Goal: Task Accomplishment & Management: Use online tool/utility

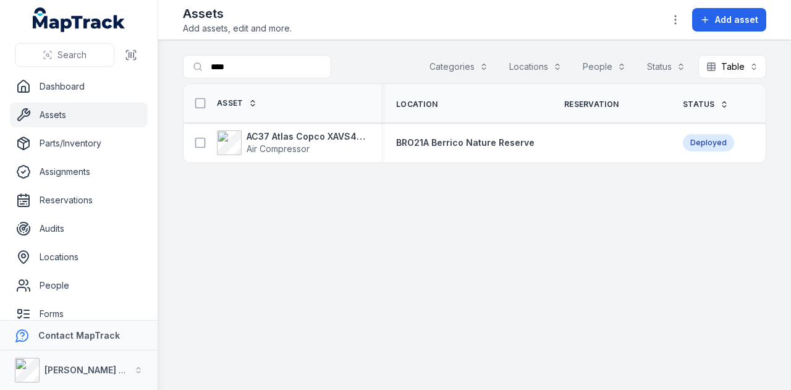
click at [104, 108] on link "Assets" at bounding box center [79, 115] width 138 height 25
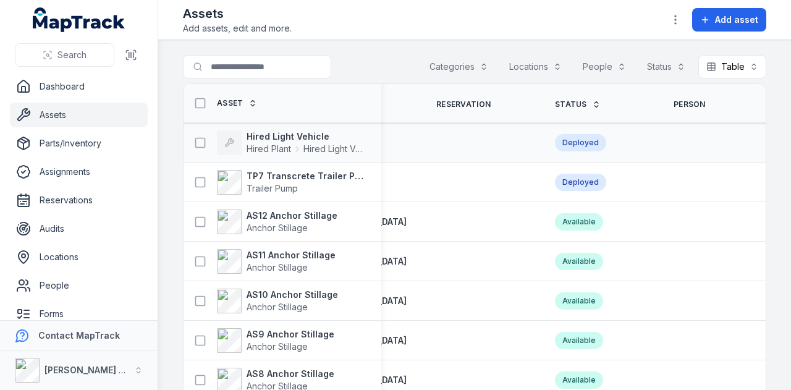
scroll to position [0, 448]
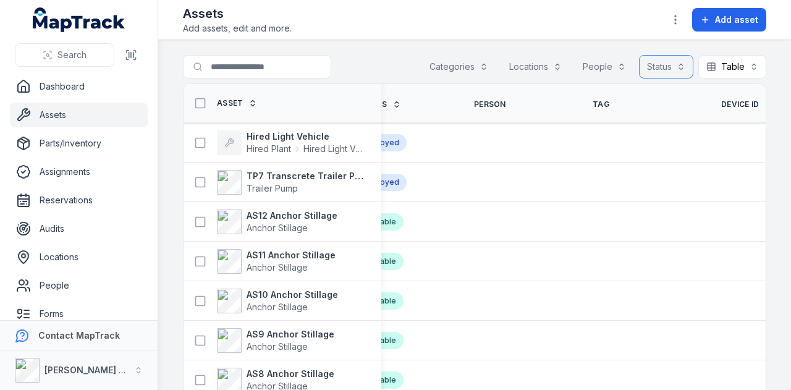
click at [661, 69] on button "Status" at bounding box center [666, 66] width 54 height 23
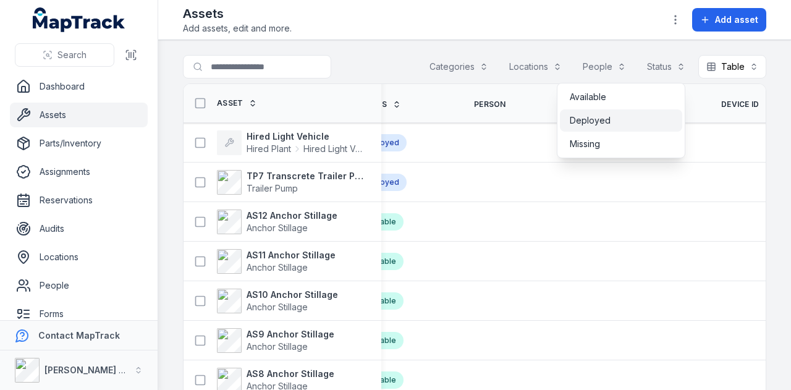
click at [641, 118] on div "Deployed" at bounding box center [621, 120] width 103 height 12
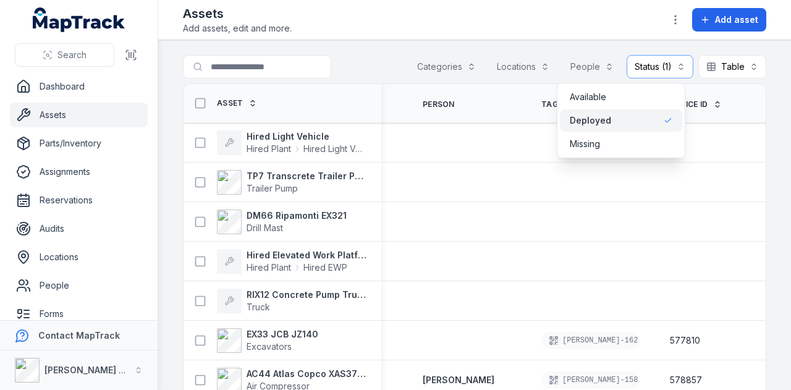
click at [633, 28] on div "Toggle Navigation Assets Add assets, edit and more. Add asset Search for assets…" at bounding box center [474, 195] width 633 height 390
click at [674, 104] on span "Device ID" at bounding box center [689, 104] width 38 height 10
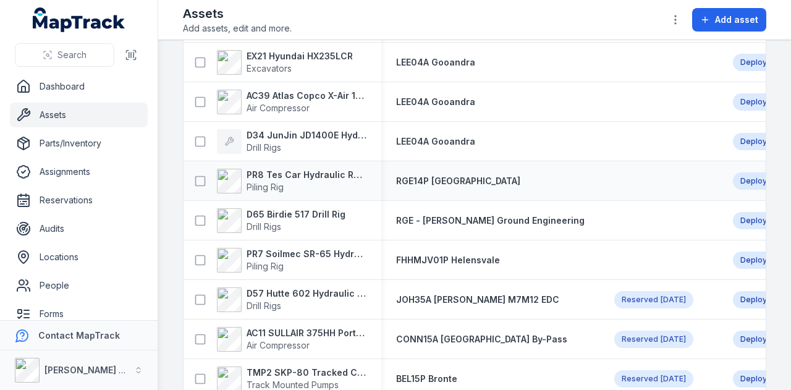
scroll to position [185, 0]
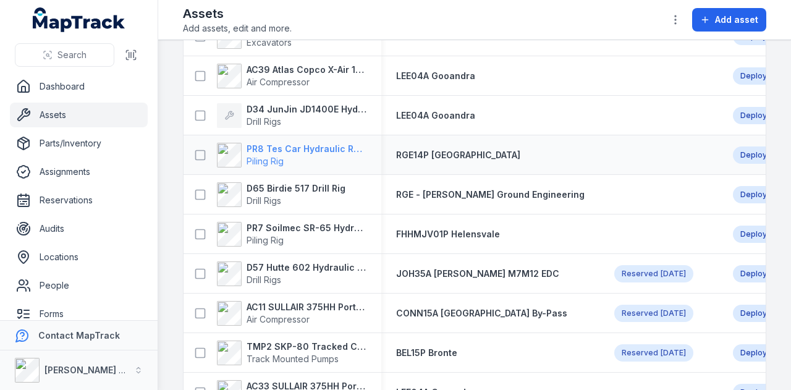
click at [303, 143] on strong "PR8 Tes Car Hydraulic Rotary Rig" at bounding box center [307, 149] width 120 height 12
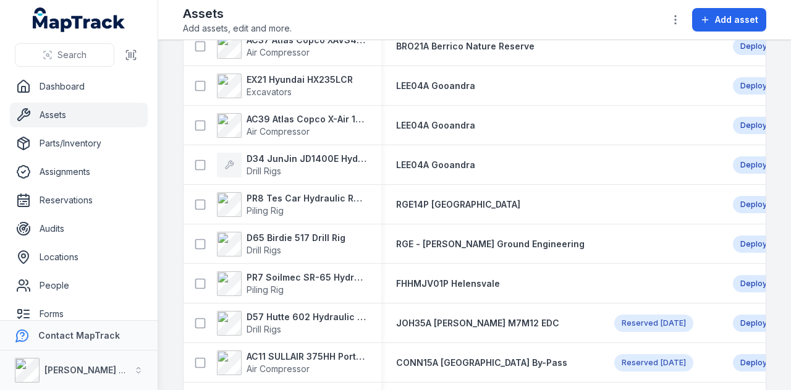
scroll to position [185, 0]
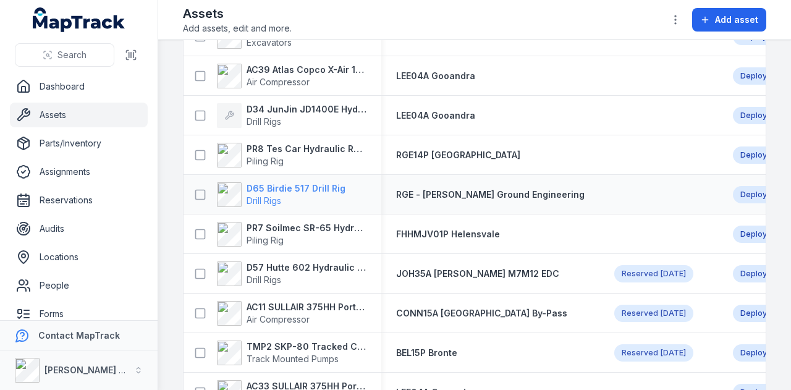
click at [315, 184] on strong "D65 Birdie 517 Drill Rig" at bounding box center [296, 188] width 99 height 12
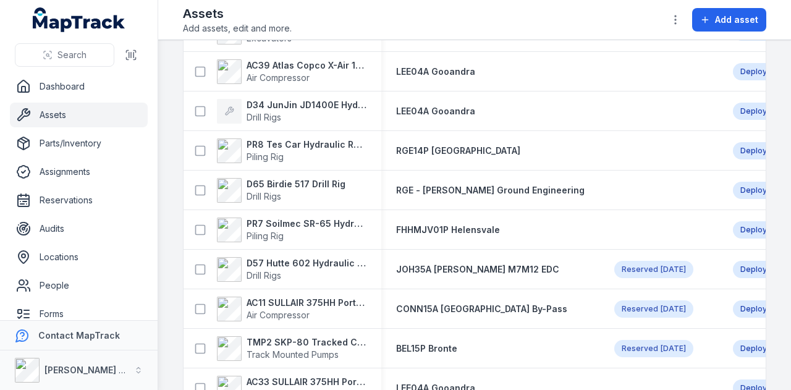
scroll to position [185, 0]
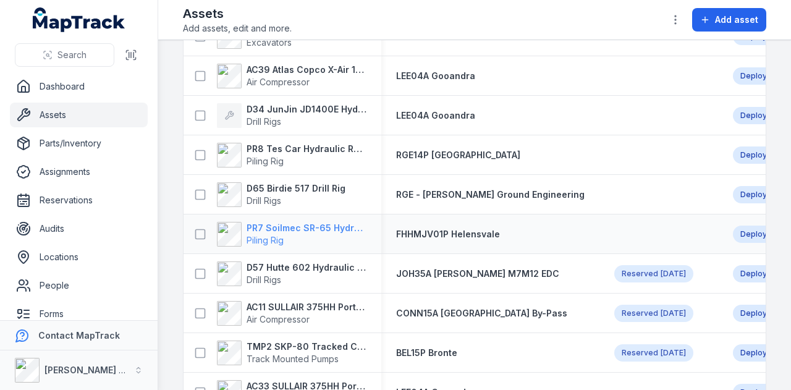
click at [292, 224] on strong "PR7 Soilmec SR-65 Hydraulic Rotary Rig" at bounding box center [307, 228] width 120 height 12
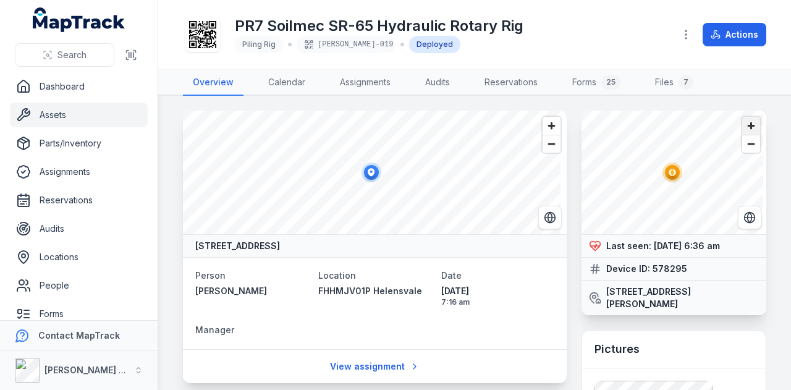
click at [744, 117] on span "Zoom in" at bounding box center [751, 126] width 18 height 18
click at [743, 117] on span "Zoom in" at bounding box center [751, 126] width 18 height 18
click at [743, 149] on span "Zoom out" at bounding box center [751, 143] width 18 height 17
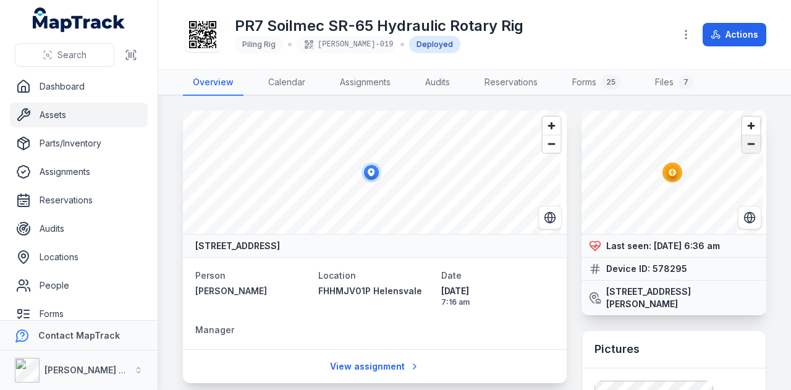
click at [743, 149] on span "Zoom out" at bounding box center [751, 143] width 18 height 17
click at [744, 123] on span "Zoom in" at bounding box center [751, 126] width 18 height 18
click at [744, 122] on span "Zoom in" at bounding box center [751, 126] width 18 height 18
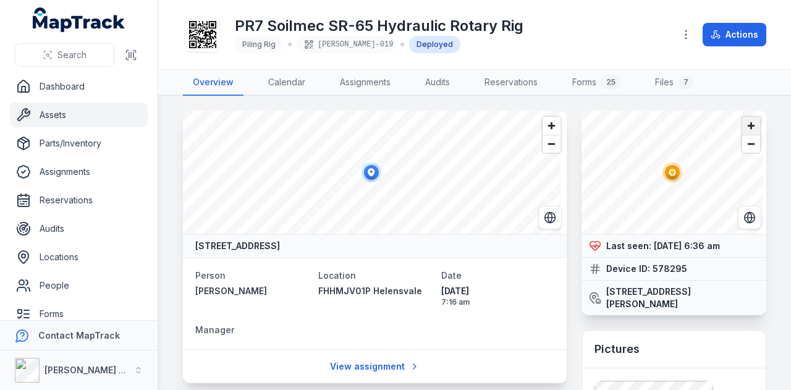
click at [744, 122] on span "Zoom in" at bounding box center [751, 126] width 18 height 18
click at [745, 143] on span "Zoom out" at bounding box center [751, 143] width 18 height 17
click at [746, 140] on span "Zoom out" at bounding box center [751, 143] width 18 height 17
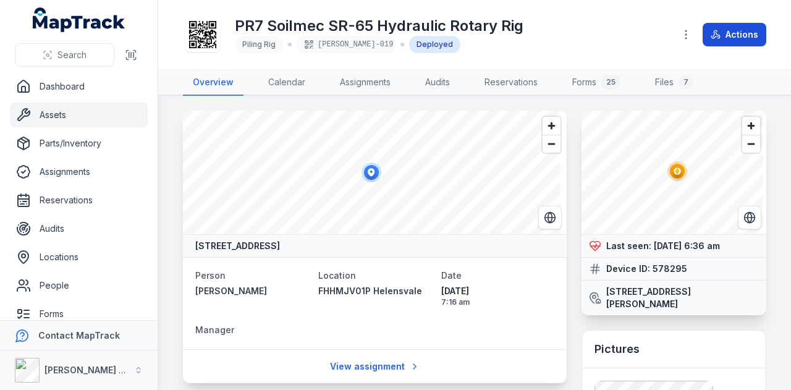
click at [760, 33] on button "Actions" at bounding box center [735, 34] width 64 height 23
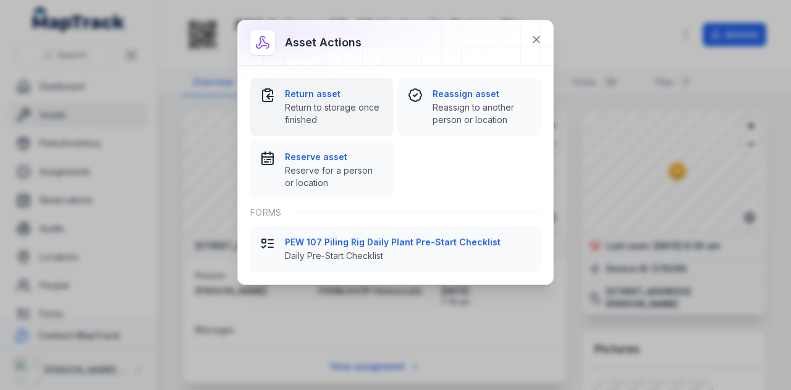
click at [296, 99] on strong "Return asset" at bounding box center [334, 94] width 98 height 12
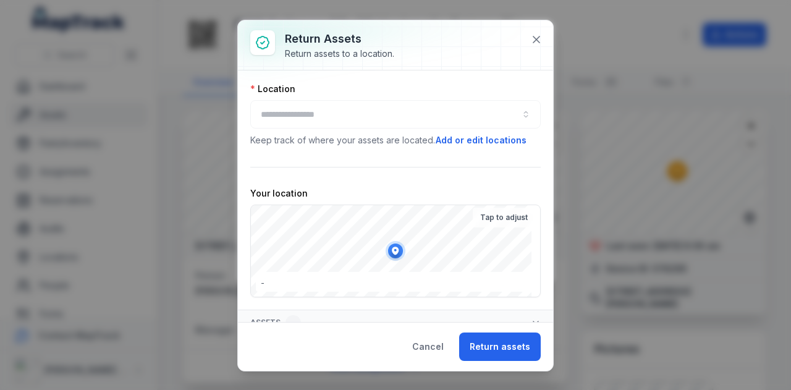
click at [349, 117] on div at bounding box center [395, 114] width 290 height 28
click at [365, 116] on div at bounding box center [395, 114] width 290 height 28
click at [372, 116] on button "button" at bounding box center [395, 114] width 290 height 28
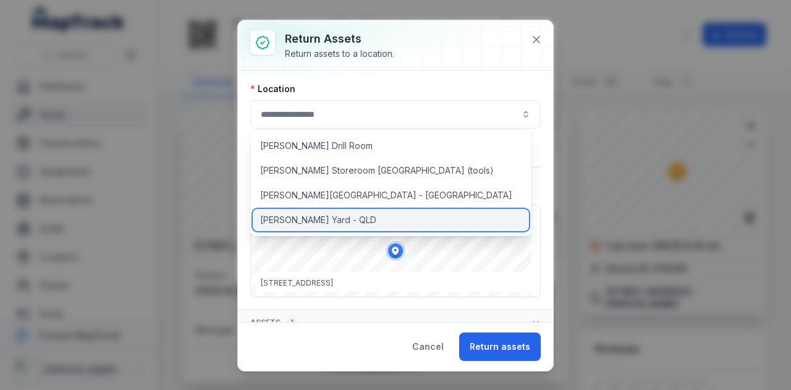
click at [366, 222] on div "[PERSON_NAME] Yard - QLD" at bounding box center [391, 220] width 276 height 22
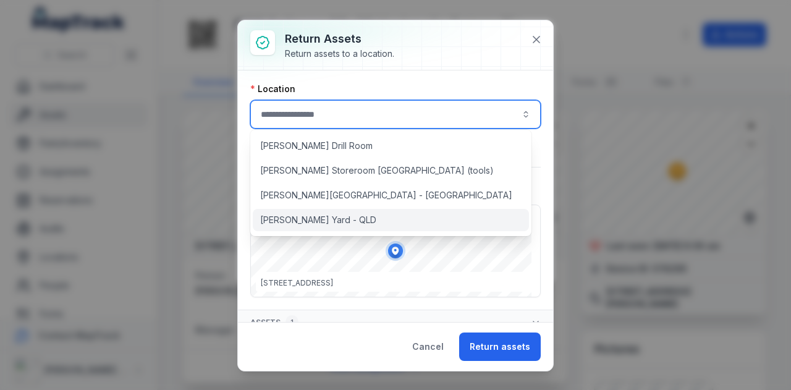
type input "**********"
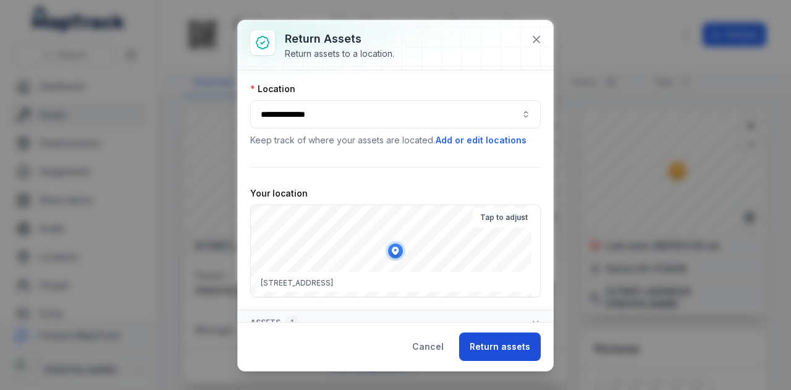
click at [503, 344] on button "Return assets" at bounding box center [500, 346] width 82 height 28
